Goal: Check status: Check status

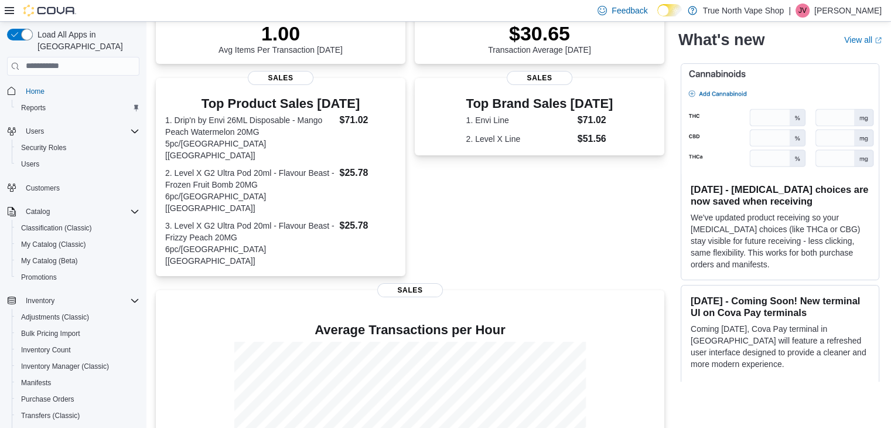
scroll to position [228, 0]
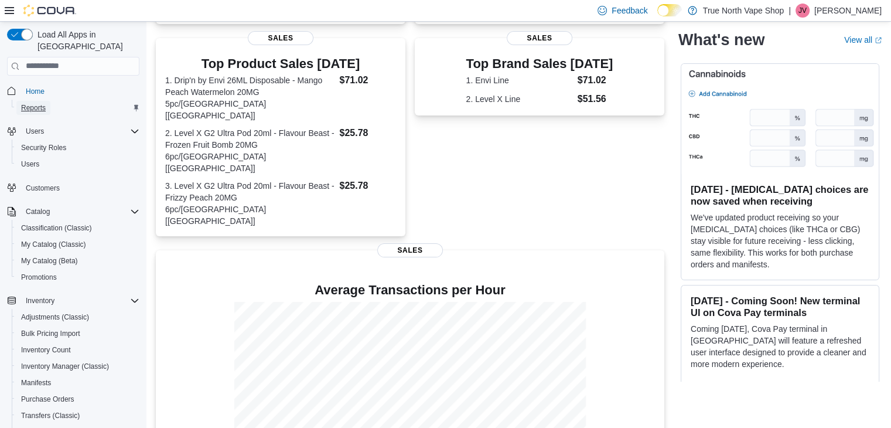
click at [33, 103] on span "Reports" at bounding box center [33, 107] width 25 height 9
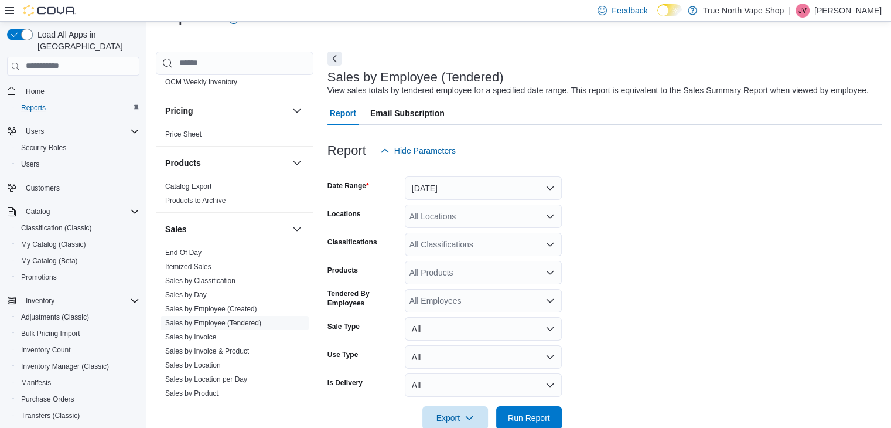
scroll to position [527, 0]
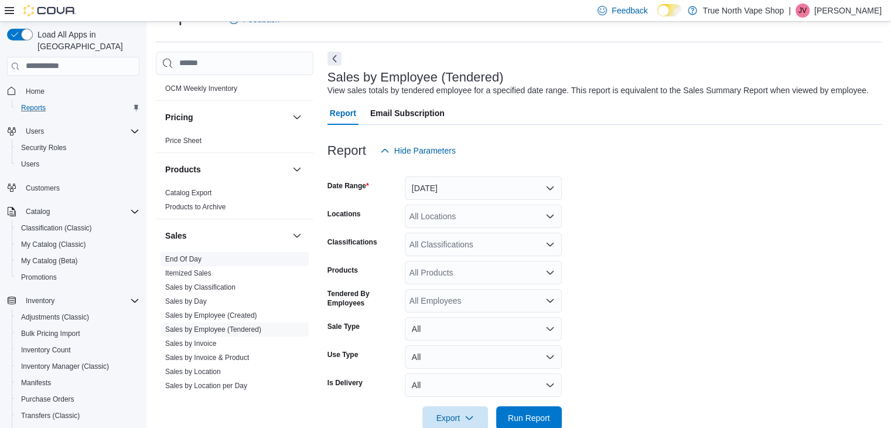
click at [186, 255] on link "End Of Day" at bounding box center [183, 259] width 36 height 8
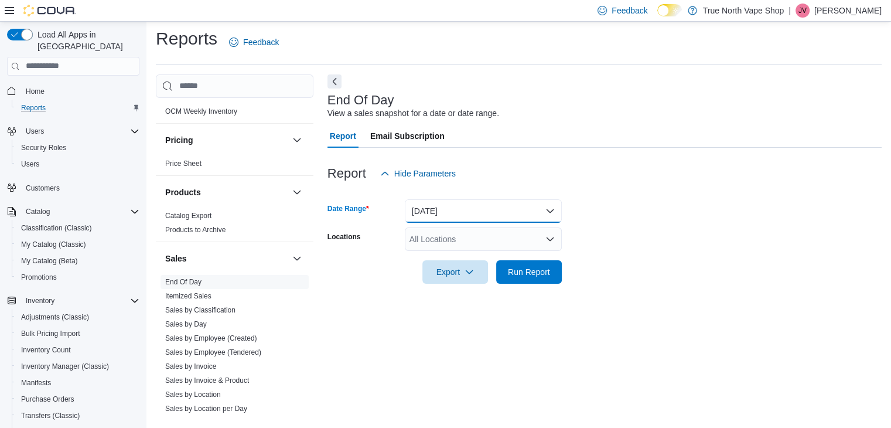
click at [457, 217] on button "[DATE]" at bounding box center [483, 210] width 157 height 23
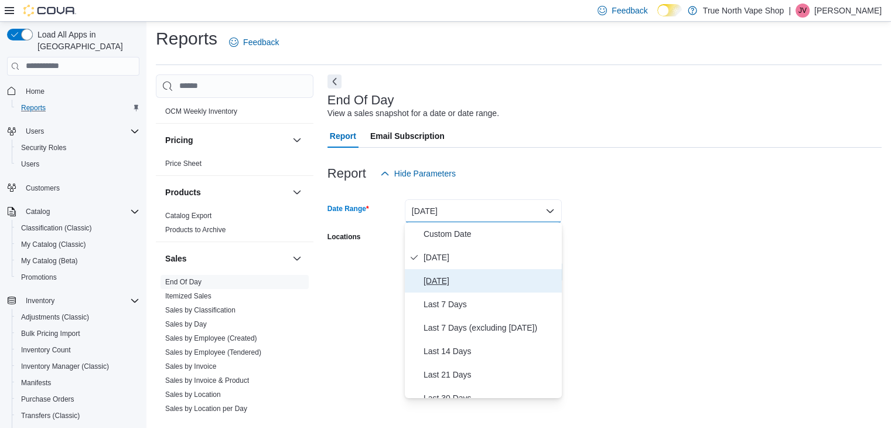
click at [449, 278] on span "[DATE]" at bounding box center [491, 281] width 134 height 14
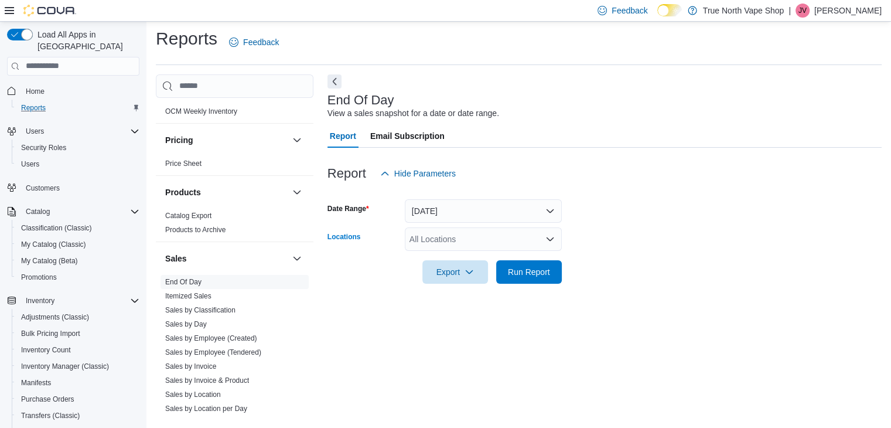
click at [468, 235] on div "All Locations" at bounding box center [483, 238] width 157 height 23
type input "***"
click at [455, 251] on button "Cambridge 960 king" at bounding box center [483, 258] width 157 height 17
drag, startPoint x: 590, startPoint y: 257, endPoint x: 537, endPoint y: 257, distance: 52.7
click at [537, 257] on div at bounding box center [605, 255] width 554 height 9
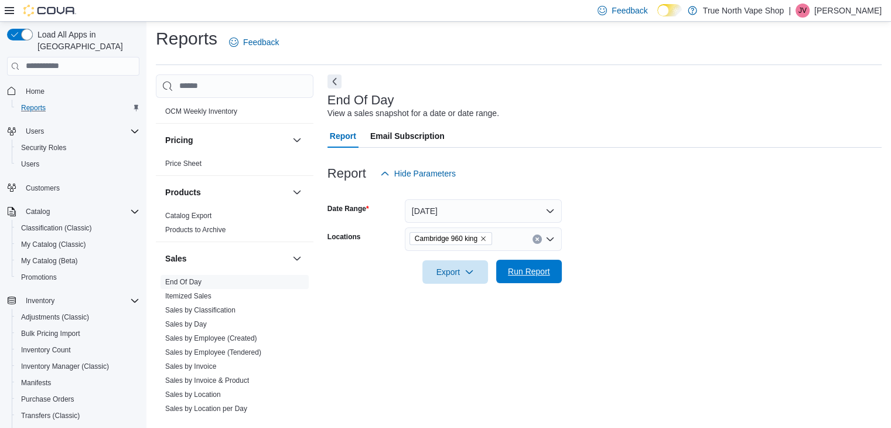
click at [545, 270] on span "Run Report" at bounding box center [529, 271] width 42 height 12
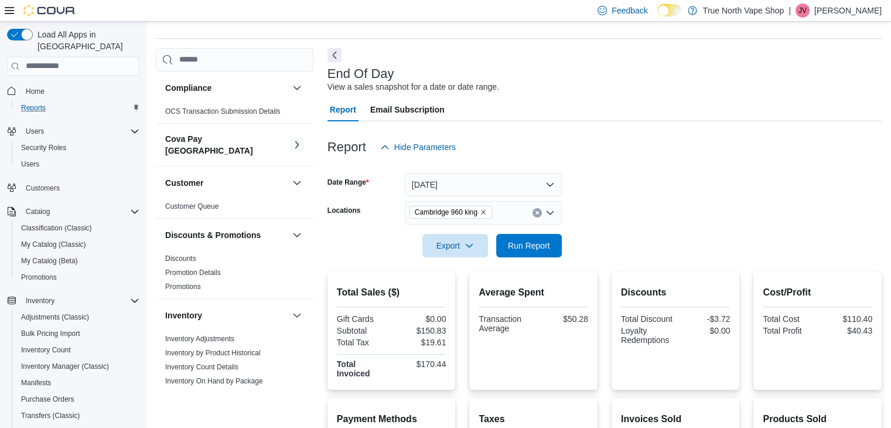
click at [290, 139] on button "button" at bounding box center [297, 145] width 14 height 14
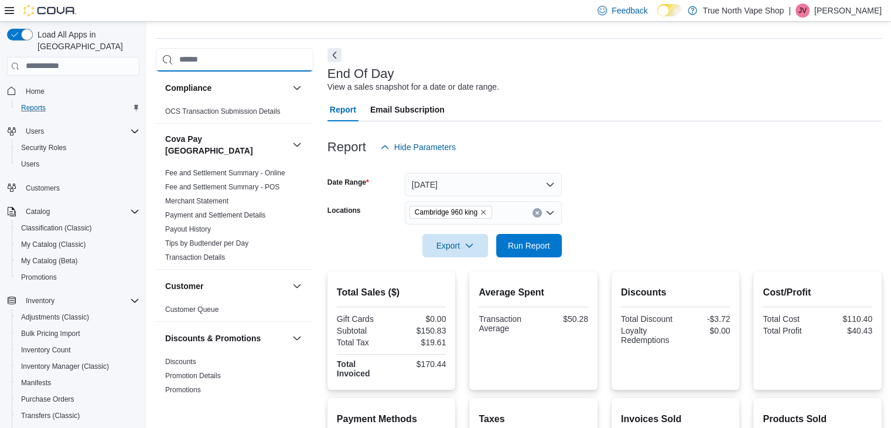
click at [295, 67] on input "search" at bounding box center [235, 59] width 158 height 23
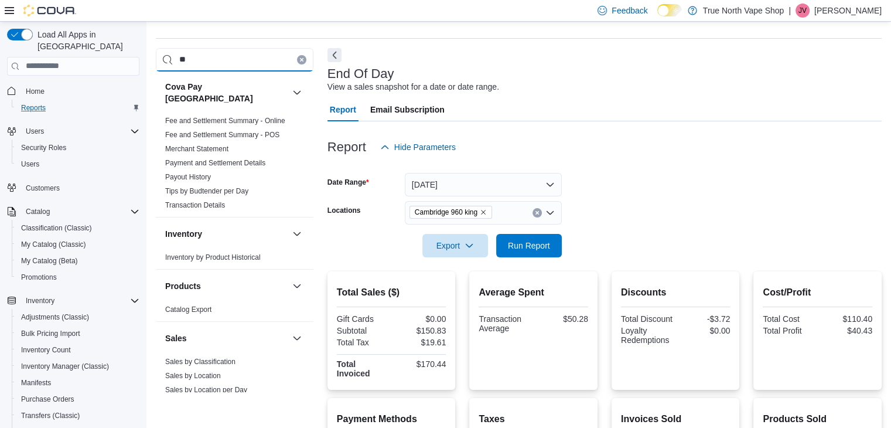
type input "*"
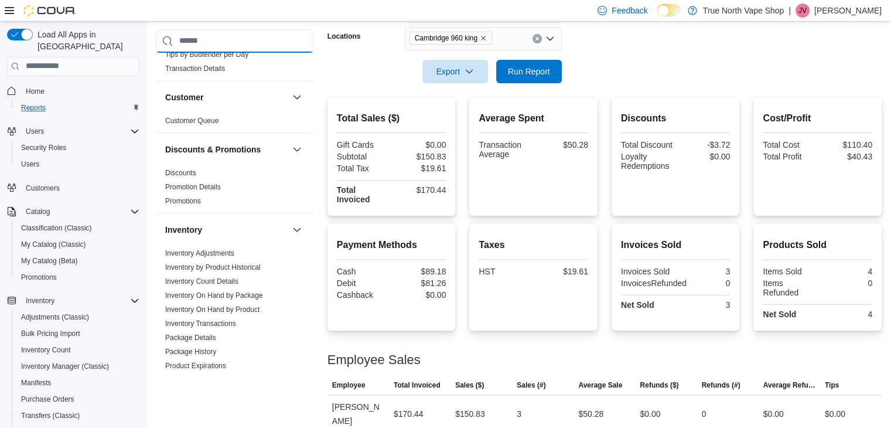
scroll to position [159, 0]
